Goal: Task Accomplishment & Management: Manage account settings

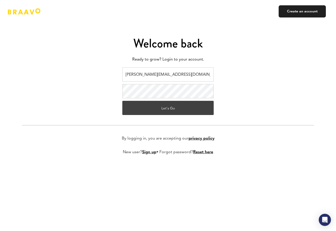
click at [170, 108] on button "Let's Go" at bounding box center [167, 108] width 91 height 14
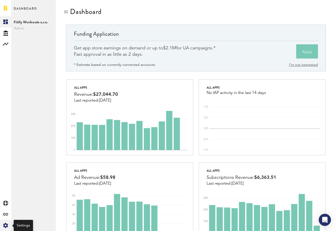
click at [5, 227] on icon at bounding box center [5, 225] width 5 height 5
click at [4, 225] on icon at bounding box center [5, 225] width 5 height 5
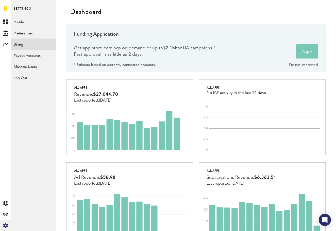
click at [19, 43] on link "Billing" at bounding box center [33, 44] width 45 height 11
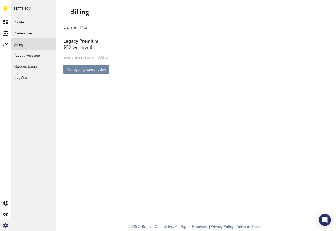
click at [96, 71] on button "Manage my subscription" at bounding box center [85, 69] width 45 height 9
